Goal: Check status: Check status

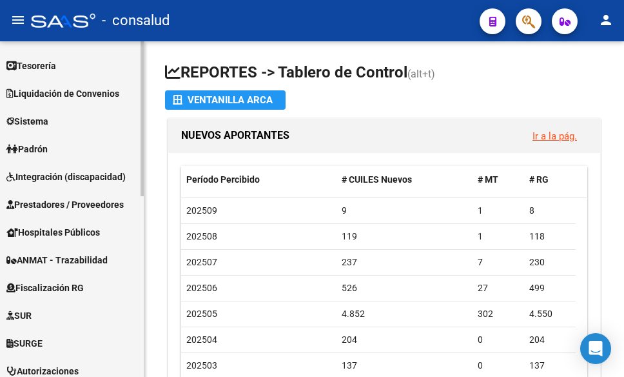
scroll to position [258, 0]
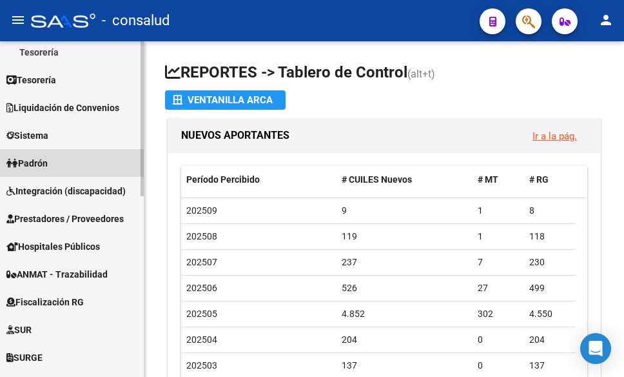
click at [25, 164] on span "Padrón" at bounding box center [26, 163] width 41 height 14
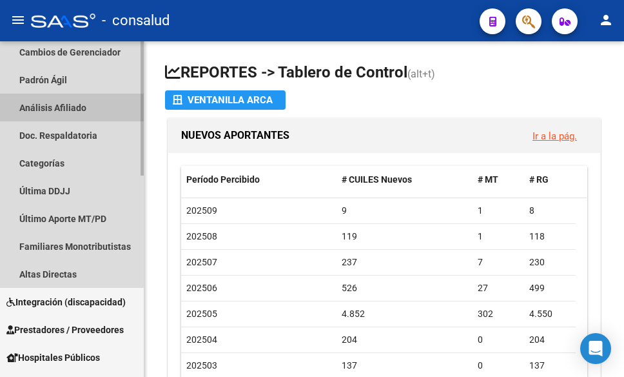
click at [58, 103] on link "Análisis Afiliado" at bounding box center [72, 108] width 144 height 28
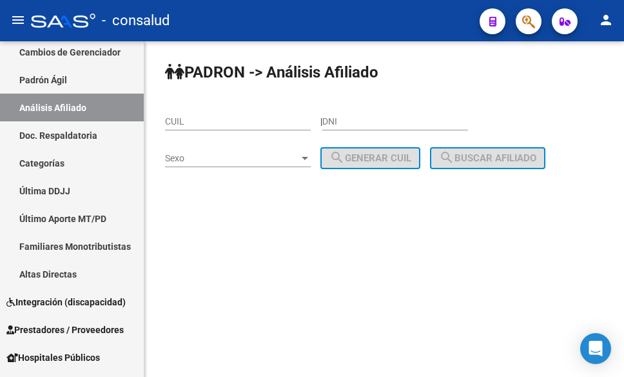
click at [210, 123] on input "CUIL" at bounding box center [238, 121] width 146 height 11
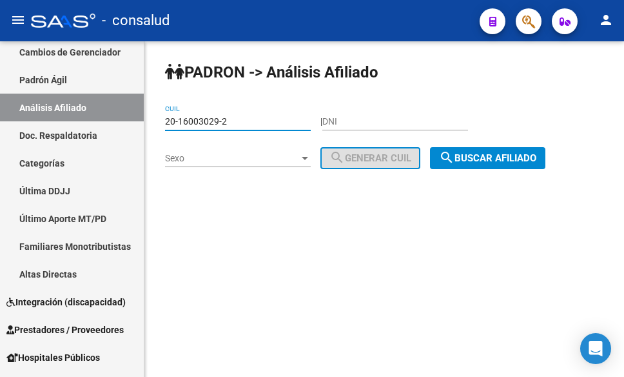
click at [512, 157] on span "search Buscar afiliado" at bounding box center [487, 158] width 97 height 12
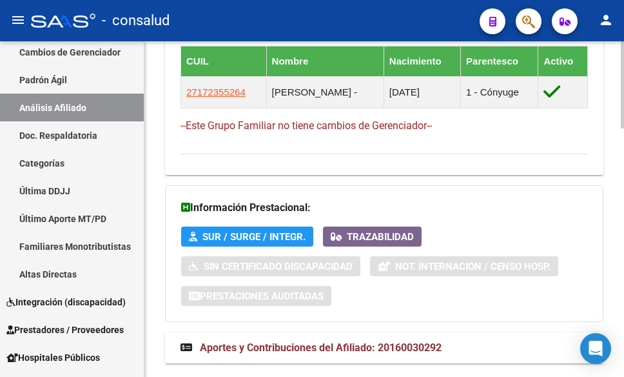
scroll to position [960, 0]
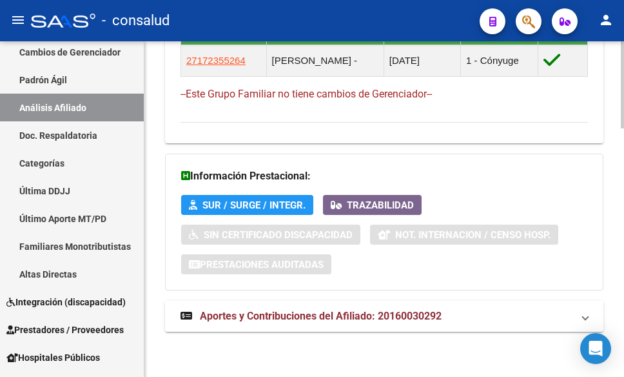
click at [246, 314] on span "Aportes y Contribuciones del Afiliado: 20160030292" at bounding box center [321, 316] width 242 height 12
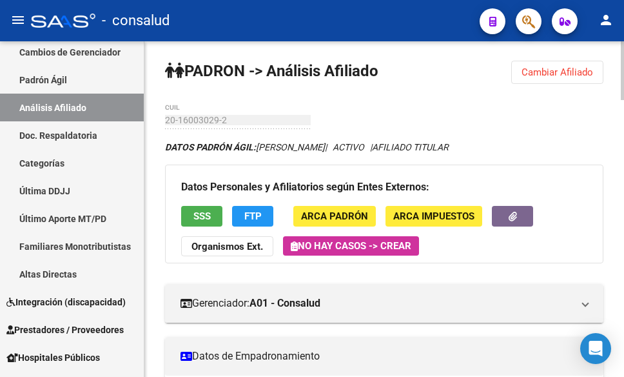
scroll to position [0, 0]
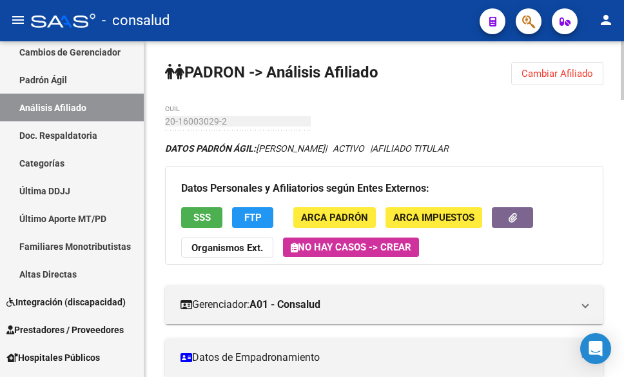
click at [543, 73] on span "Cambiar Afiliado" at bounding box center [558, 74] width 72 height 12
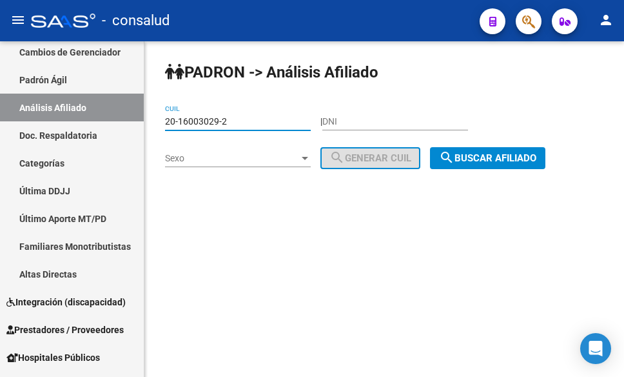
drag, startPoint x: 234, startPoint y: 124, endPoint x: 177, endPoint y: 123, distance: 56.8
click at [132, 125] on mat-sidenav-container "Firma Express Inicio Instructivos Contacto OS Reportes Tablero de Control Ingre…" at bounding box center [312, 208] width 624 height 335
paste input "72438-3"
type input "20-16072438-3"
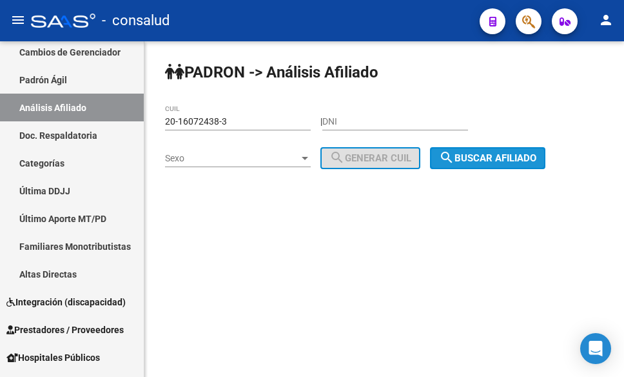
click at [478, 159] on span "search Buscar afiliado" at bounding box center [487, 158] width 97 height 12
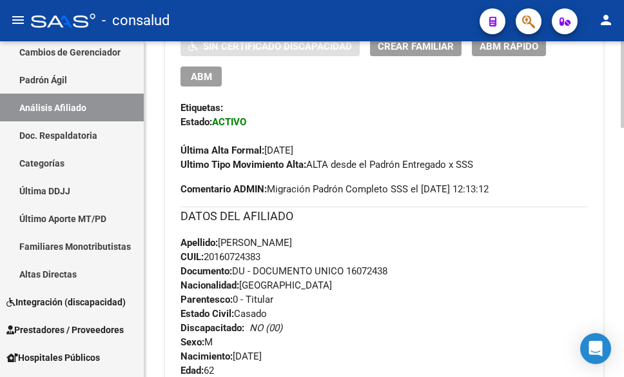
scroll to position [388, 0]
